Goal: Go to known website: Access a specific website the user already knows

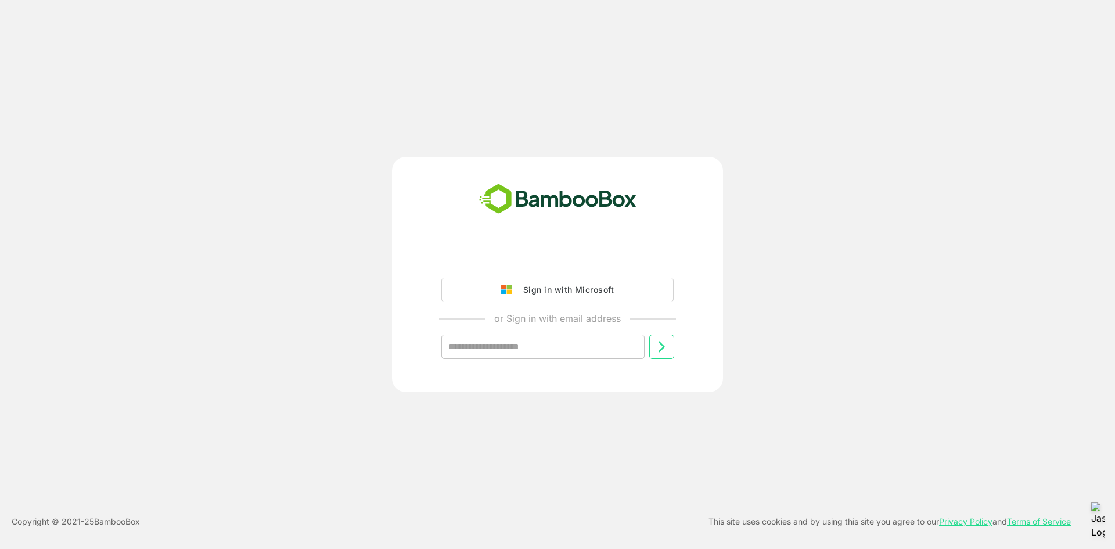
click at [480, 291] on button "Sign in with Microsoft" at bounding box center [557, 290] width 232 height 24
click at [536, 293] on div "Sign in with Microsoft" at bounding box center [565, 289] width 96 height 15
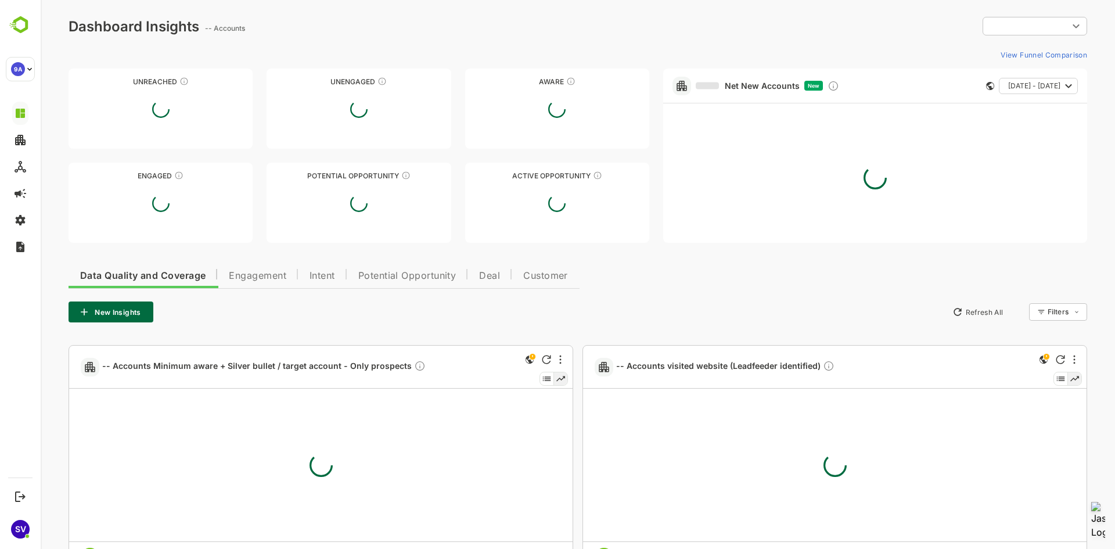
type input "**********"
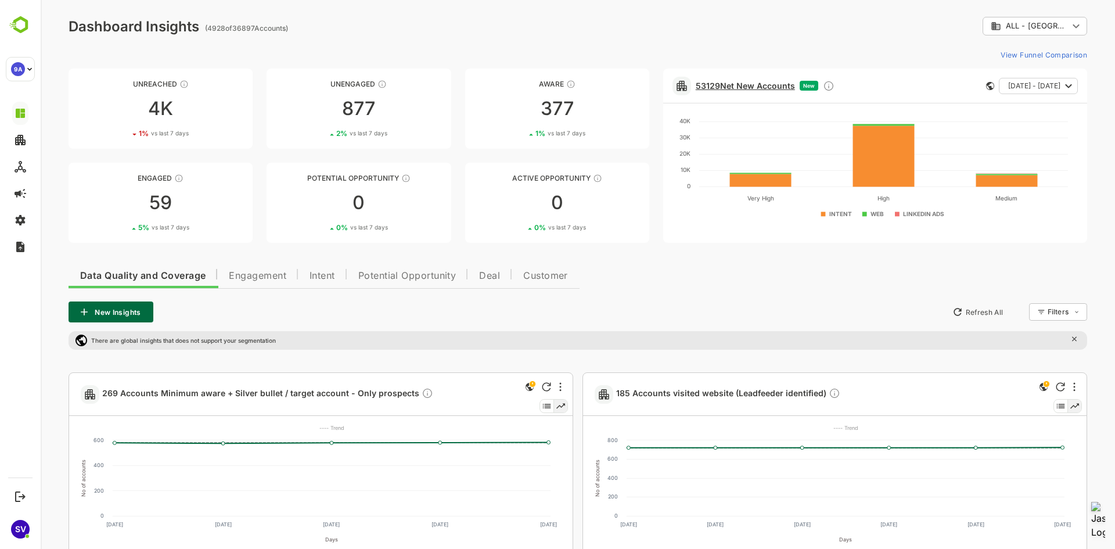
click at [743, 85] on link "53129 Net New Accounts" at bounding box center [745, 86] width 99 height 10
